Goal: Task Accomplishment & Management: Use online tool/utility

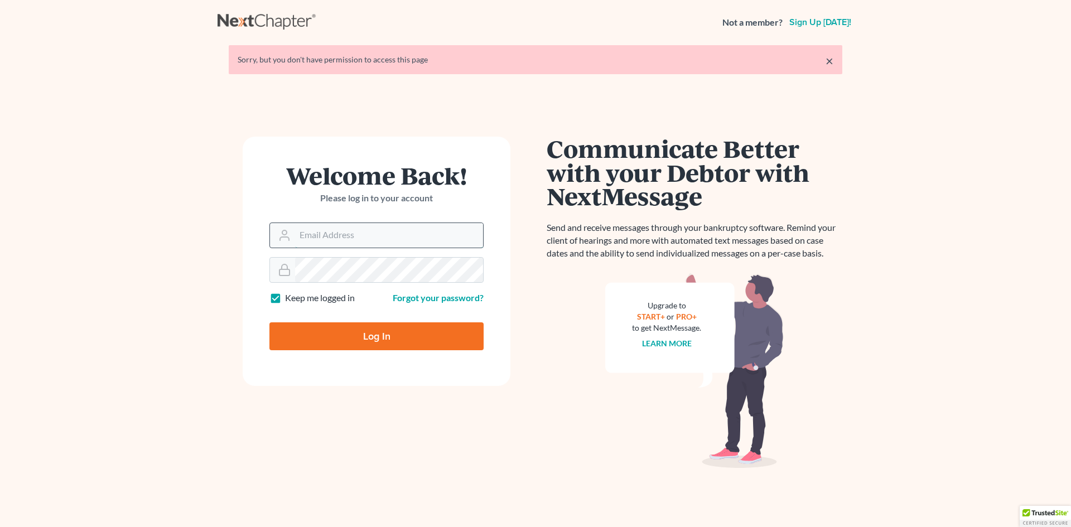
click at [367, 241] on input "Email Address" at bounding box center [389, 235] width 188 height 25
type input "[PERSON_NAME][EMAIL_ADDRESS][DOMAIN_NAME]"
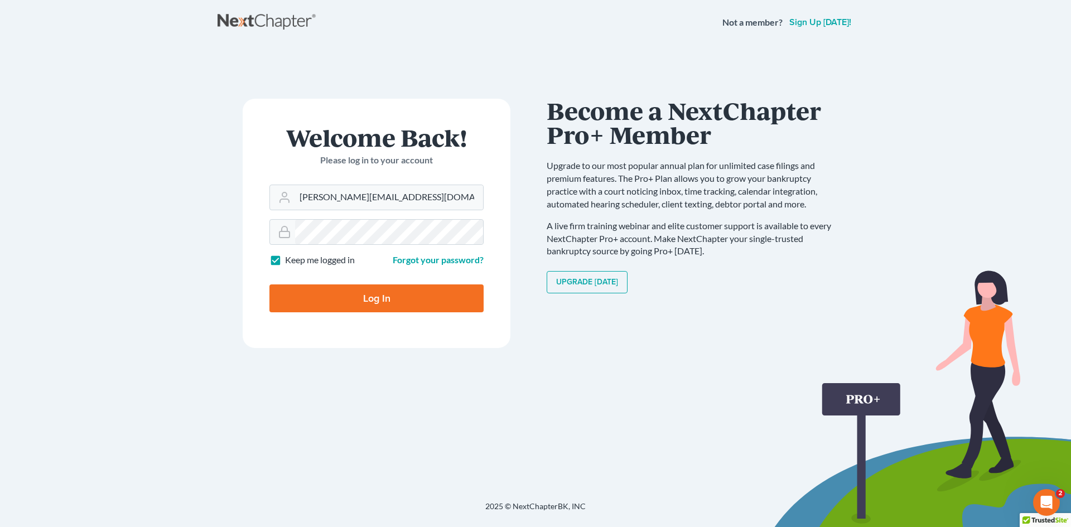
click at [403, 309] on input "Log In" at bounding box center [377, 299] width 214 height 28
type input "Thinking..."
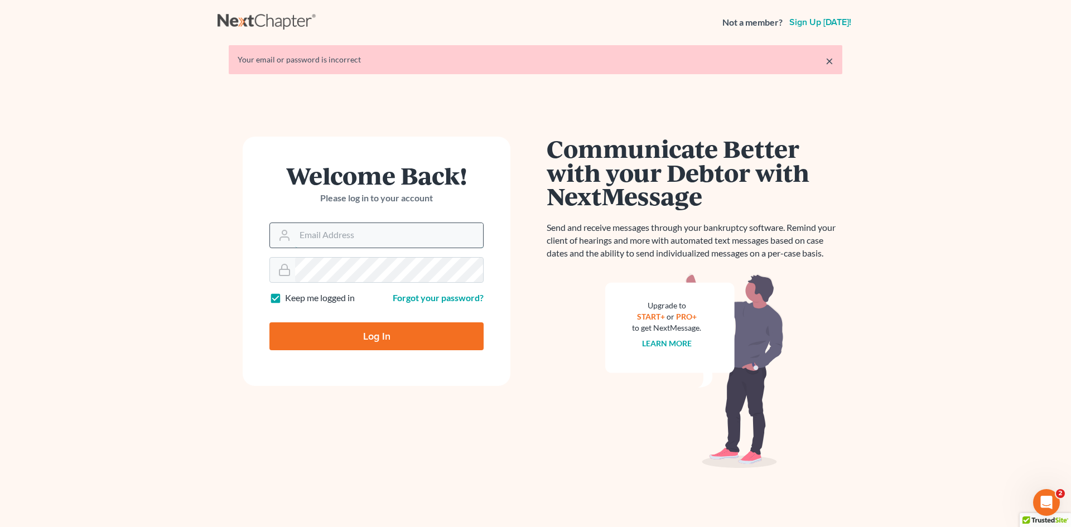
click at [363, 239] on input "Email Address" at bounding box center [389, 235] width 188 height 25
type input "shamira@haiglerlegal.com"
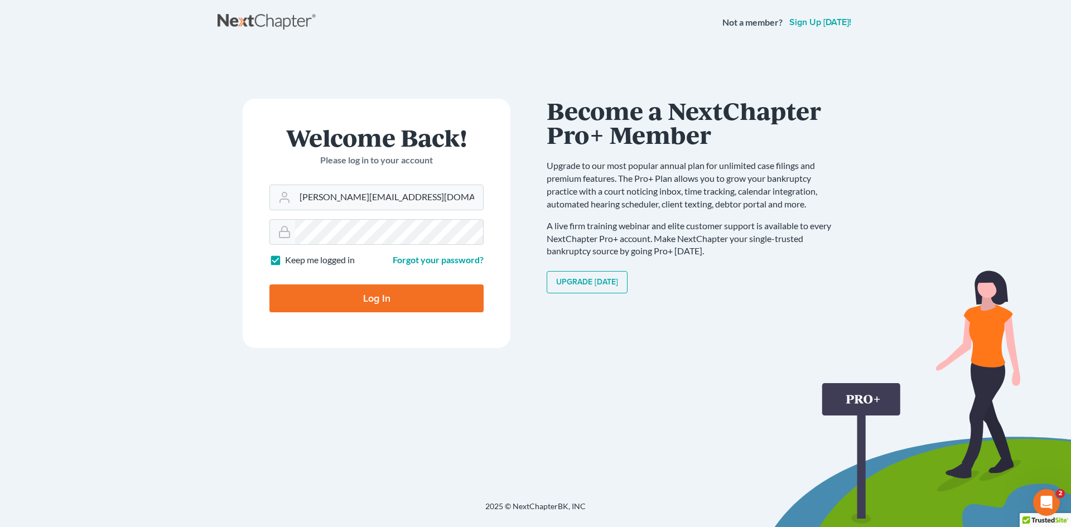
click at [373, 302] on input "Log In" at bounding box center [377, 299] width 214 height 28
type input "Thinking..."
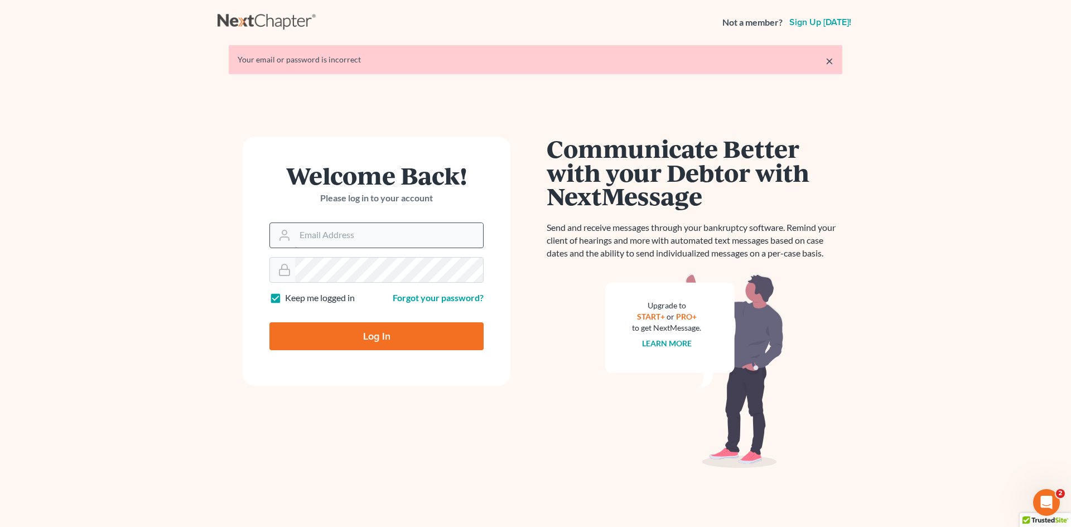
drag, startPoint x: 379, startPoint y: 230, endPoint x: 387, endPoint y: 248, distance: 18.8
click at [379, 230] on input "Email Address" at bounding box center [389, 235] width 188 height 25
type input "shamira@haiglerlegal.com"
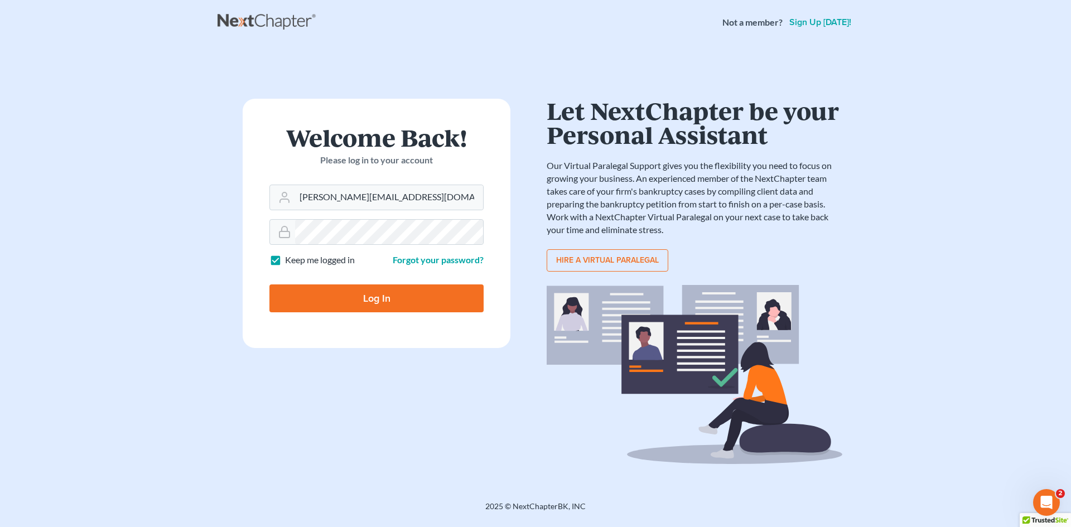
click at [398, 301] on input "Log In" at bounding box center [377, 299] width 214 height 28
type input "Thinking..."
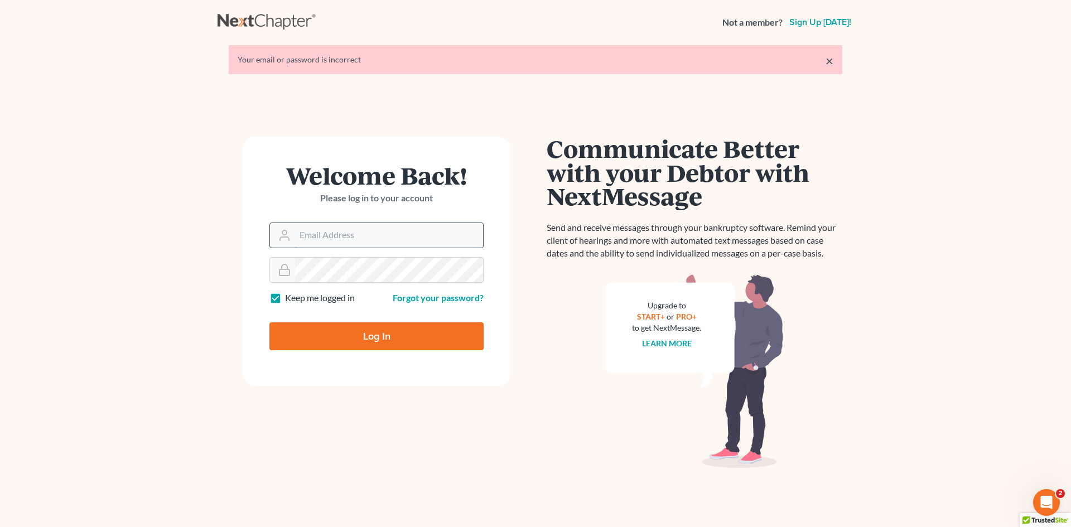
click at [347, 238] on input "Email Address" at bounding box center [389, 235] width 188 height 25
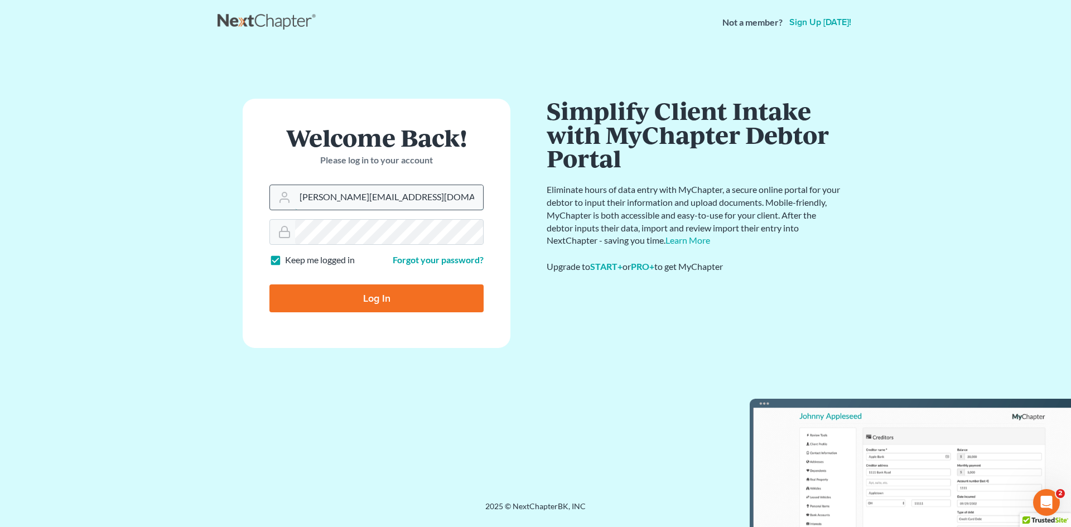
click at [412, 196] on input "[PERSON_NAME][EMAIL_ADDRESS][DOMAIN_NAME]" at bounding box center [389, 197] width 188 height 25
type input "[PERSON_NAME][EMAIL_ADDRESS][DOMAIN_NAME]"
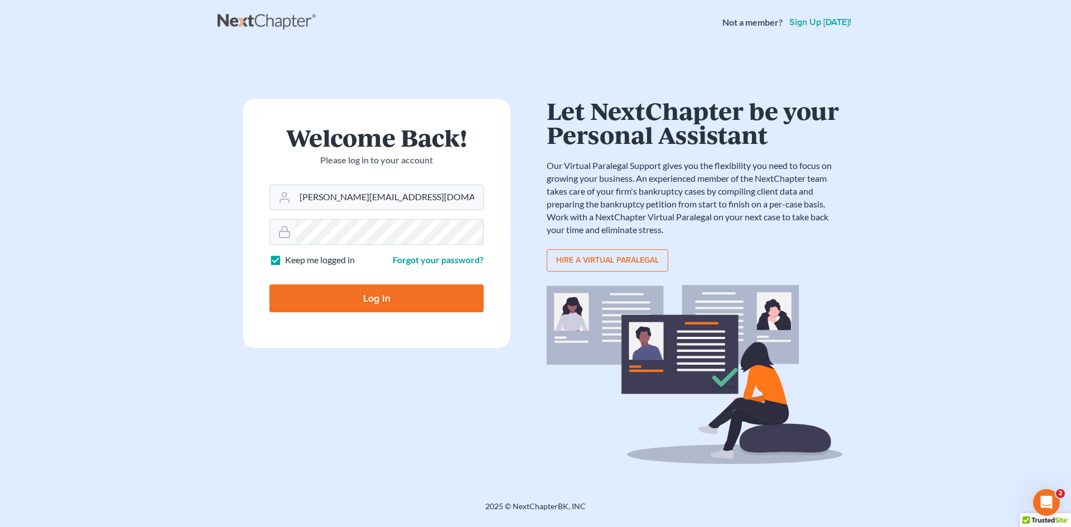
click at [369, 292] on input "Log In" at bounding box center [377, 299] width 214 height 28
type input "Thinking..."
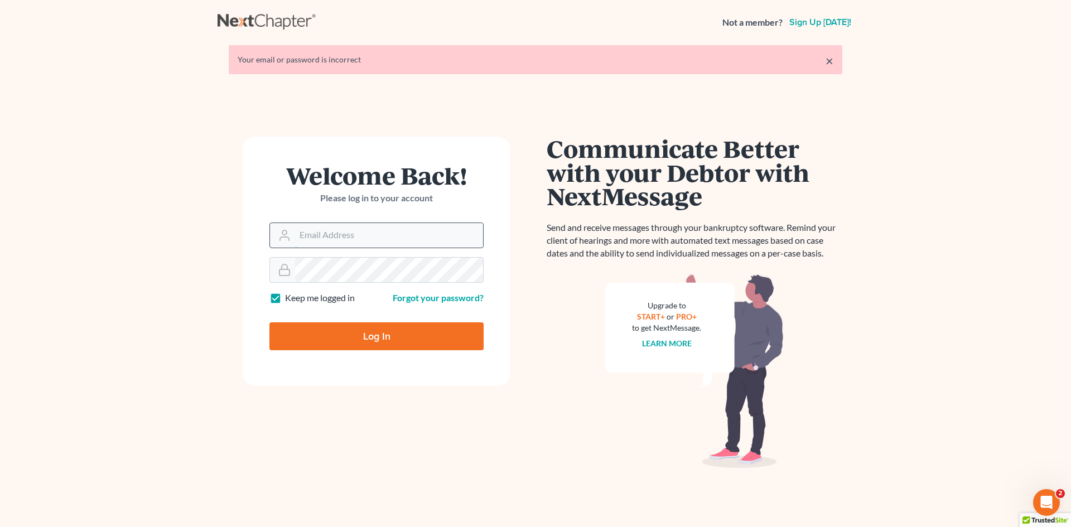
click at [336, 235] on input "Email Address" at bounding box center [389, 235] width 188 height 25
type input "shamira@haiglerlegal.com"
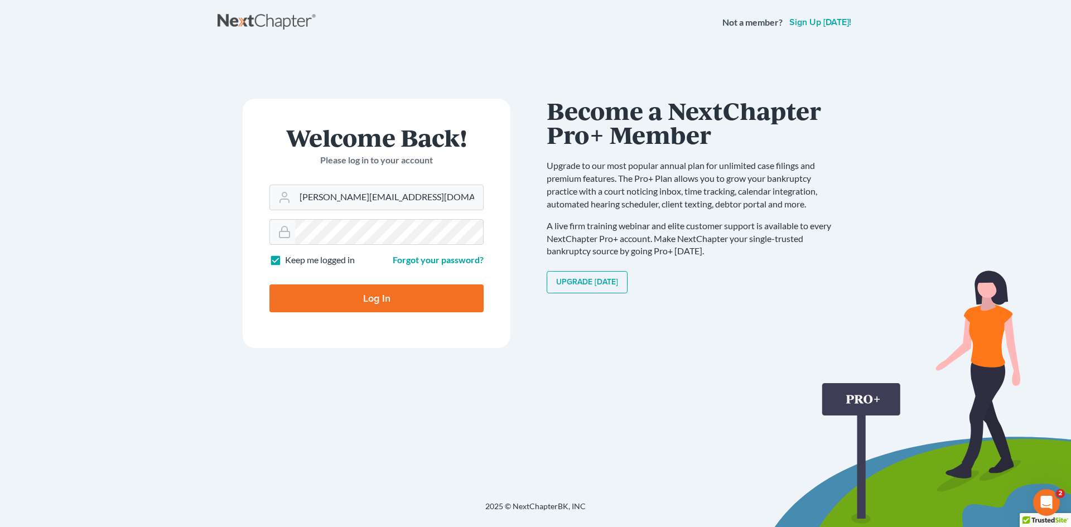
click at [376, 301] on input "Log In" at bounding box center [377, 299] width 214 height 28
type input "Thinking..."
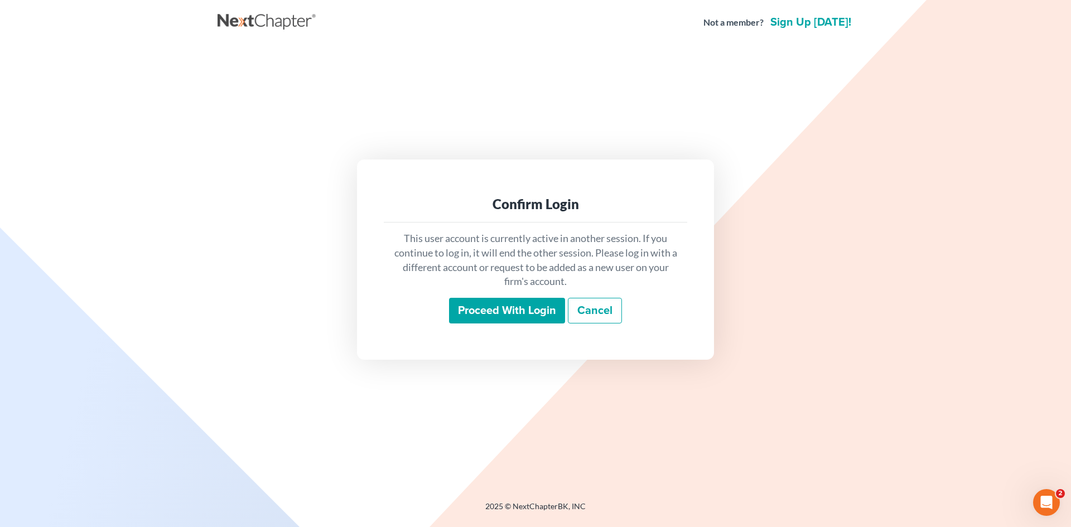
click at [513, 320] on input "Proceed with login" at bounding box center [507, 311] width 116 height 26
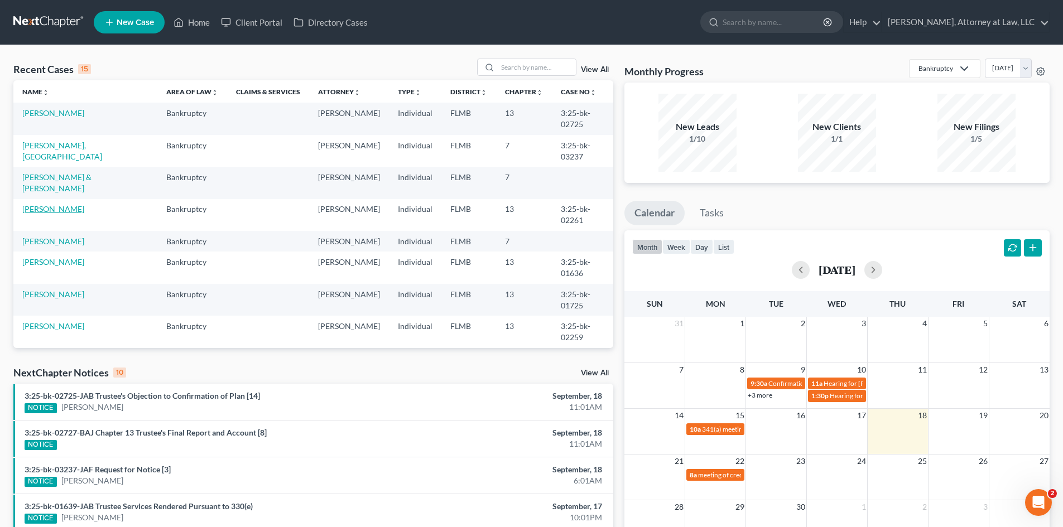
click at [81, 211] on link "[PERSON_NAME]" at bounding box center [53, 208] width 62 height 9
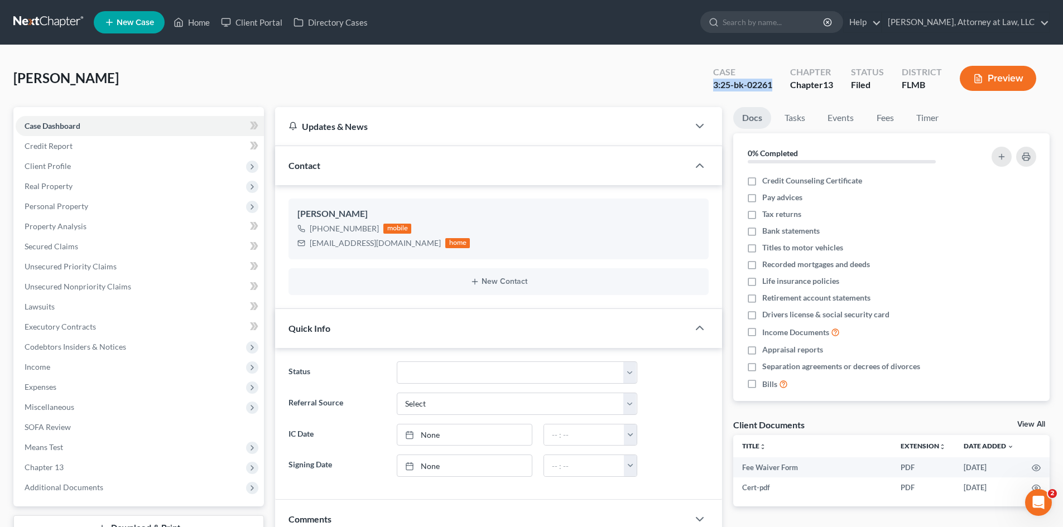
drag, startPoint x: 711, startPoint y: 83, endPoint x: 777, endPoint y: 83, distance: 66.4
click at [777, 83] on div "Case 3:25-bk-02261" at bounding box center [742, 79] width 77 height 33
copy div "3:25-bk-02261"
